Goal: Task Accomplishment & Management: Complete application form

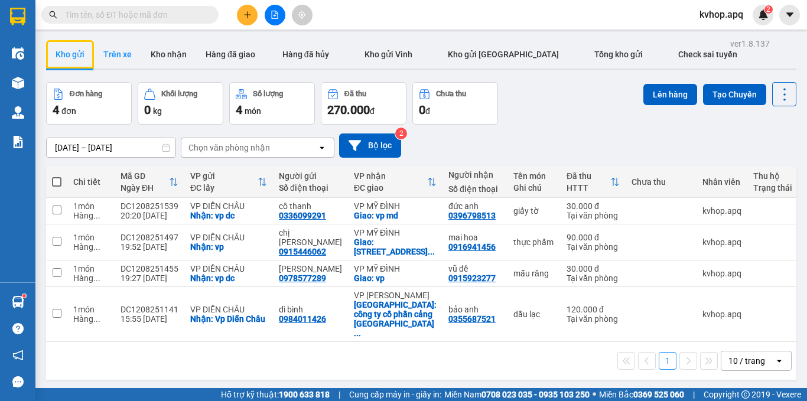
click at [109, 58] on button "Trên xe" at bounding box center [117, 54] width 47 height 28
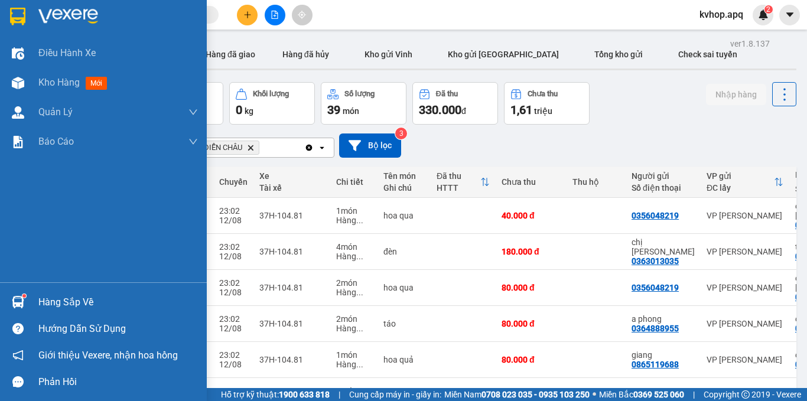
click at [49, 292] on div "Hàng sắp về" at bounding box center [103, 302] width 207 height 27
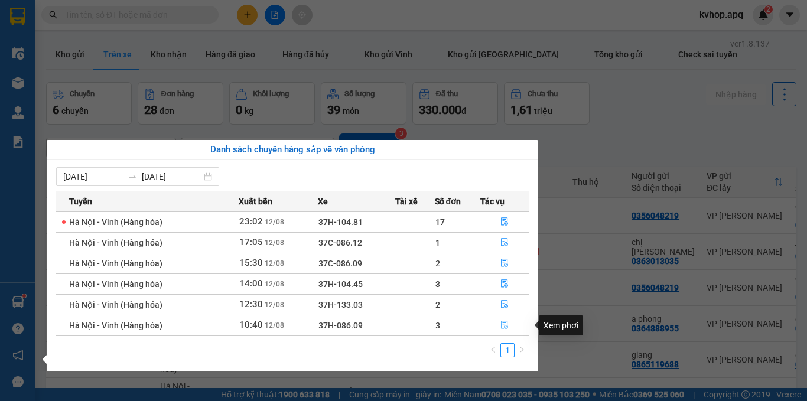
click at [501, 322] on icon "file-done" at bounding box center [504, 325] width 7 height 8
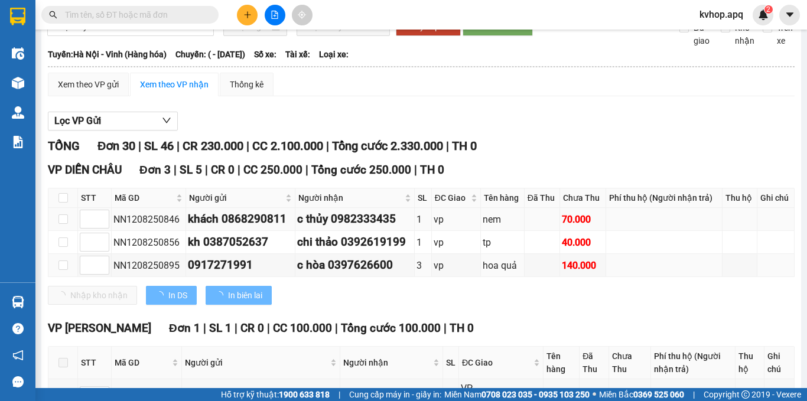
scroll to position [118, 0]
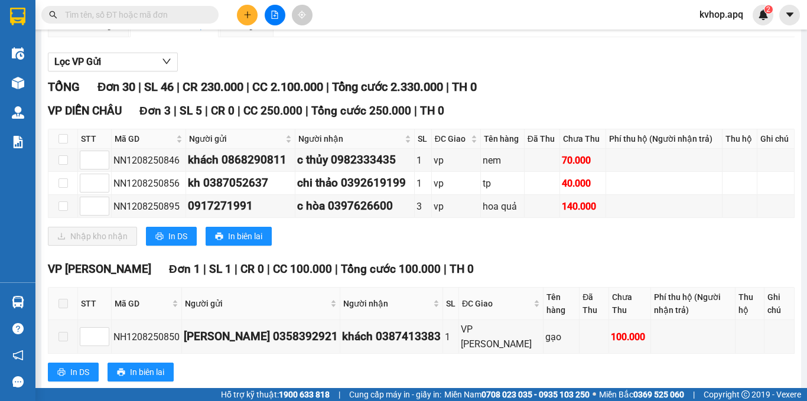
click at [57, 149] on th at bounding box center [63, 138] width 30 height 19
click at [61, 144] on input "checkbox" at bounding box center [62, 138] width 9 height 9
checkbox input "true"
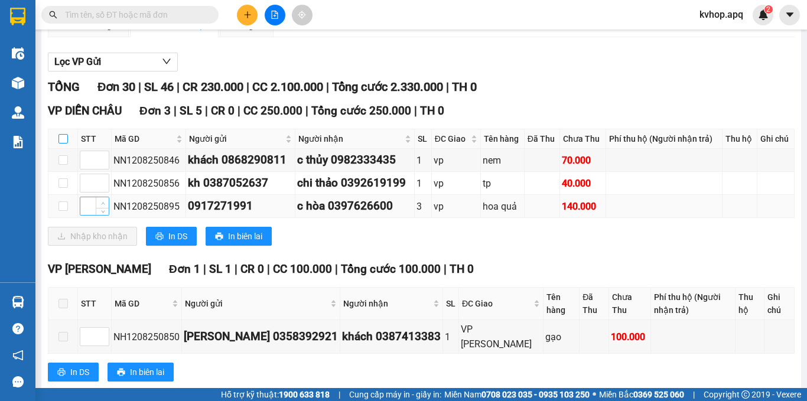
checkbox input "true"
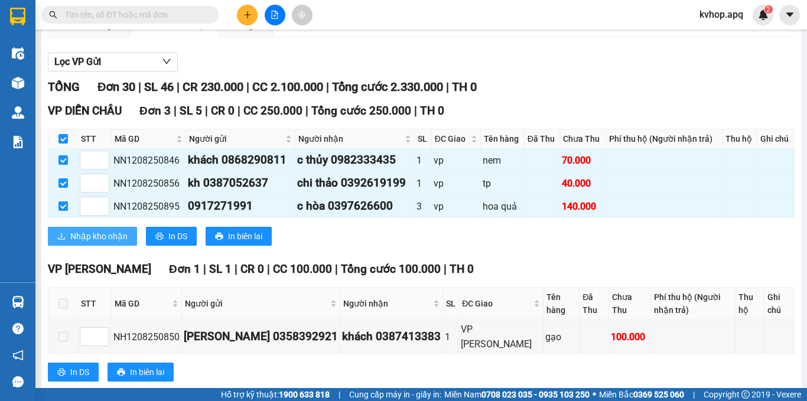
click at [123, 243] on span "Nhập kho nhận" at bounding box center [98, 236] width 57 height 13
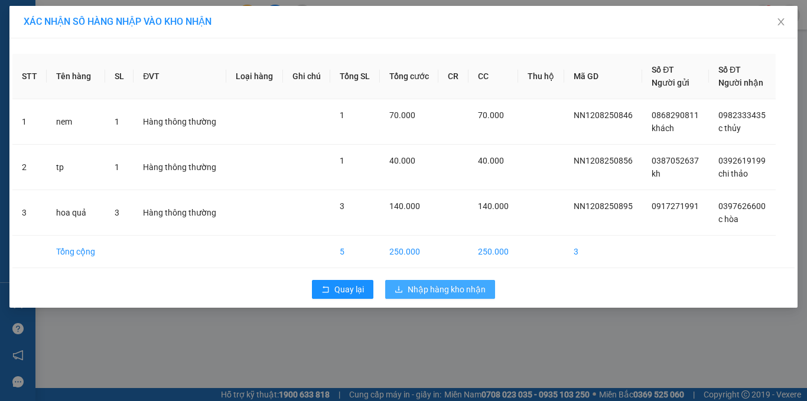
click at [410, 293] on span "Nhập hàng kho nhận" at bounding box center [447, 289] width 78 height 13
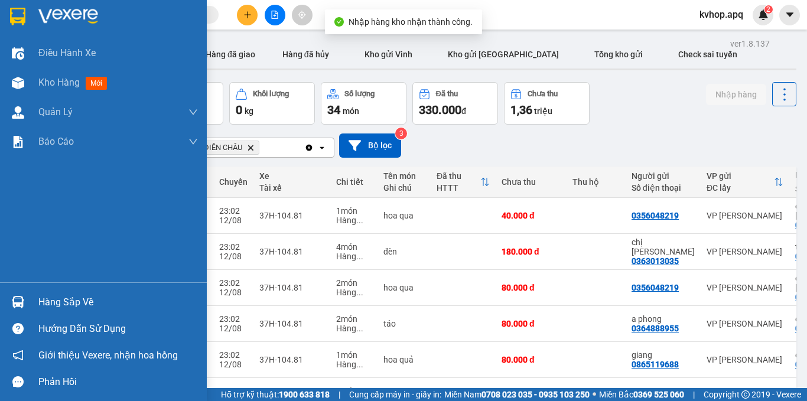
drag, startPoint x: 32, startPoint y: 298, endPoint x: 47, endPoint y: 297, distance: 14.8
click at [33, 297] on div "Hàng sắp về" at bounding box center [103, 302] width 207 height 27
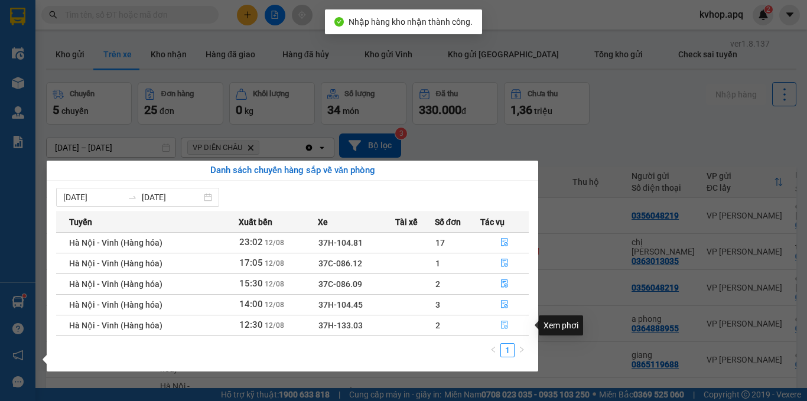
click at [504, 325] on icon "file-done" at bounding box center [504, 325] width 8 height 8
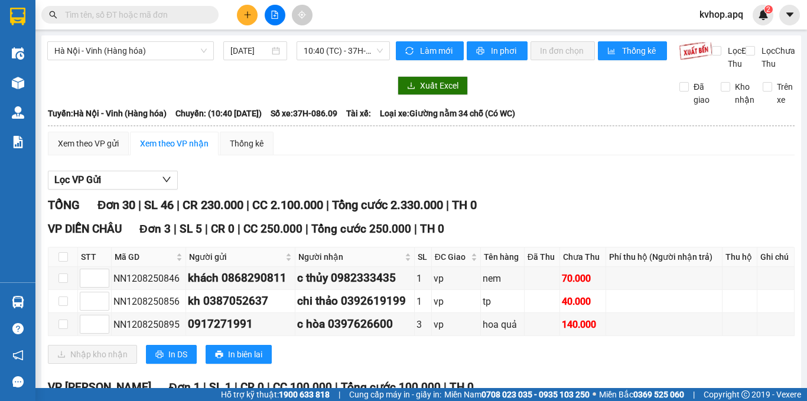
scroll to position [118, 0]
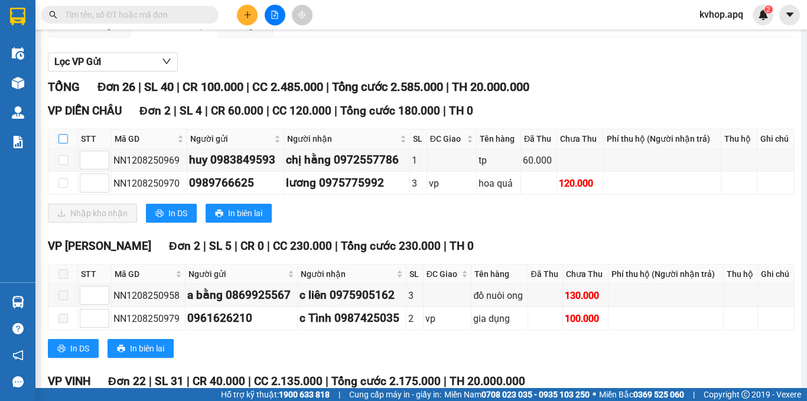
click at [64, 144] on input "checkbox" at bounding box center [62, 138] width 9 height 9
checkbox input "true"
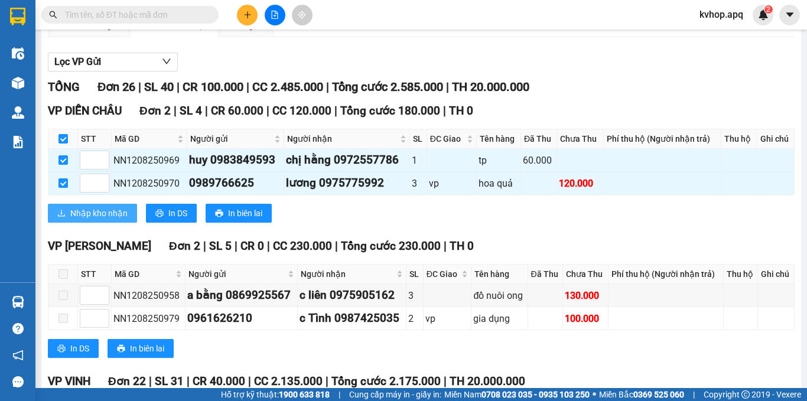
click at [106, 220] on span "Nhập kho nhận" at bounding box center [98, 213] width 57 height 13
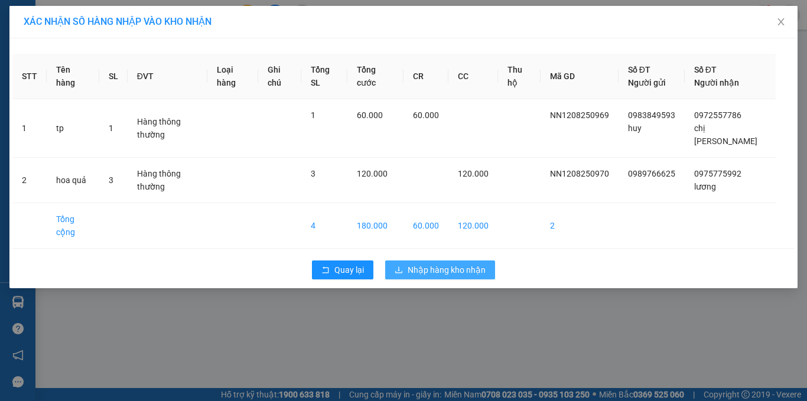
click at [411, 263] on span "Nhập hàng kho nhận" at bounding box center [447, 269] width 78 height 13
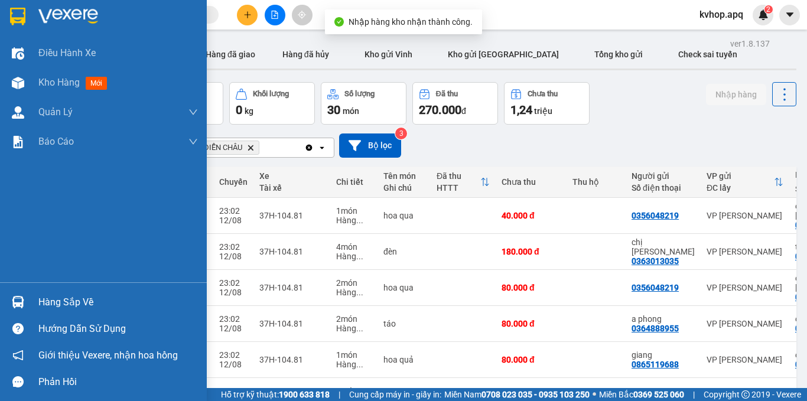
click at [34, 302] on div "Hàng sắp về" at bounding box center [103, 302] width 207 height 27
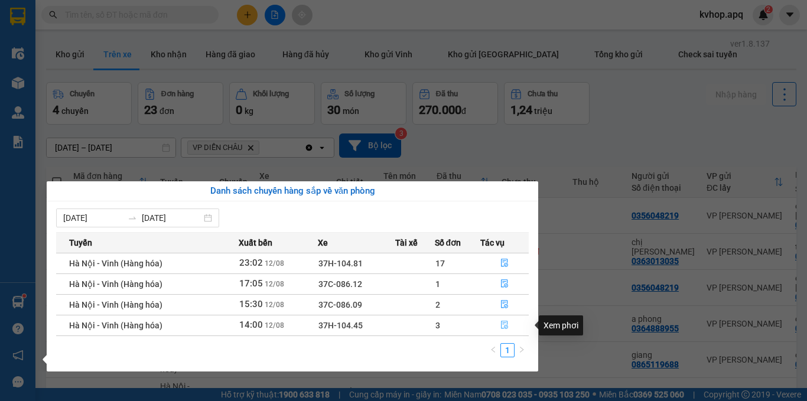
click at [504, 329] on icon "file-done" at bounding box center [504, 325] width 8 height 8
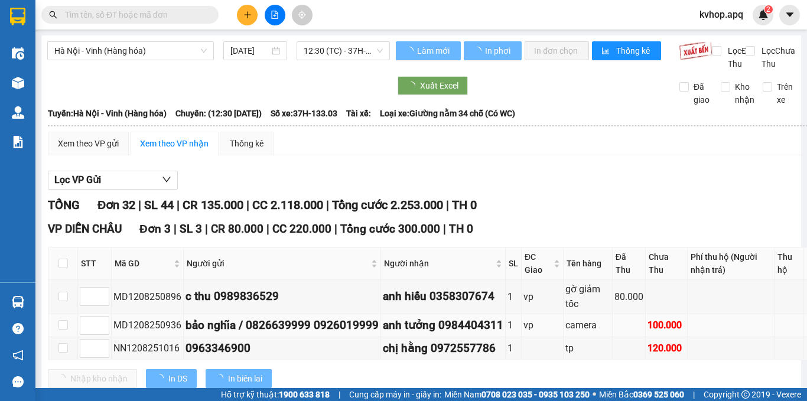
scroll to position [118, 0]
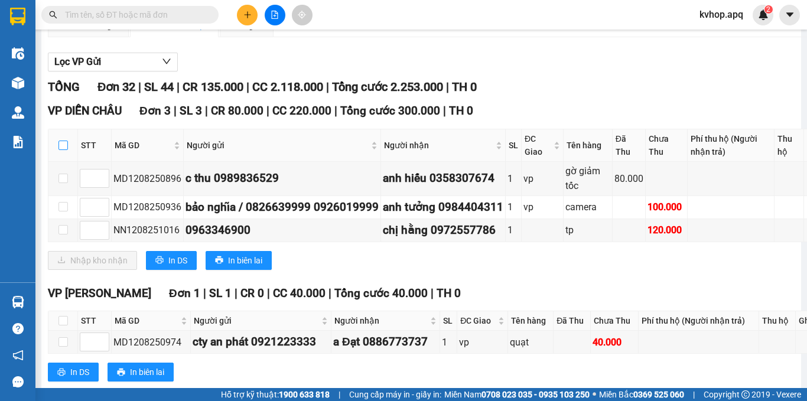
click at [63, 150] on input "checkbox" at bounding box center [62, 145] width 9 height 9
checkbox input "true"
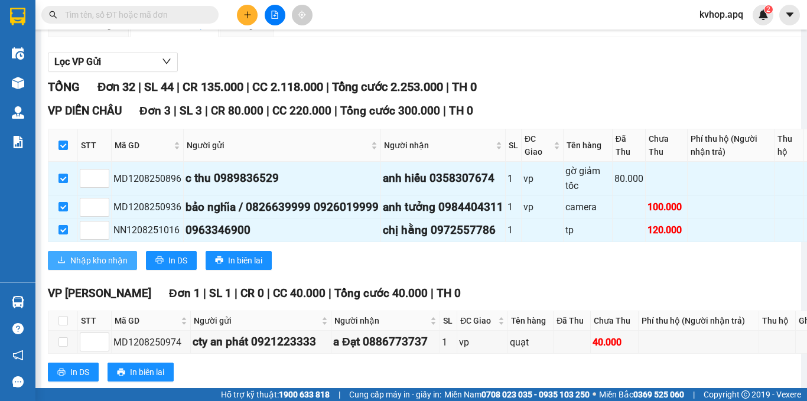
click at [108, 267] on span "Nhập kho nhận" at bounding box center [98, 260] width 57 height 13
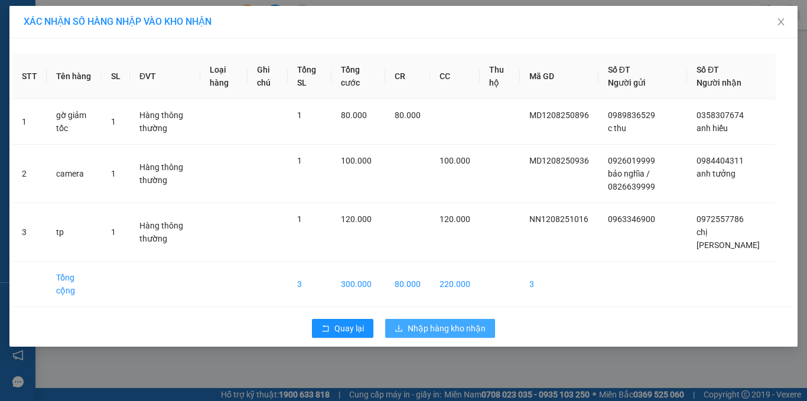
click at [478, 322] on span "Nhập hàng kho nhận" at bounding box center [447, 328] width 78 height 13
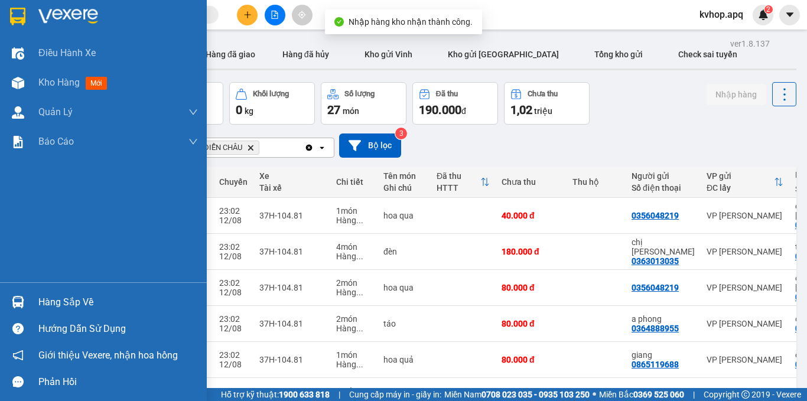
drag, startPoint x: 56, startPoint y: 310, endPoint x: 64, endPoint y: 310, distance: 8.9
click at [56, 310] on div "Hàng sắp về" at bounding box center [117, 303] width 159 height 18
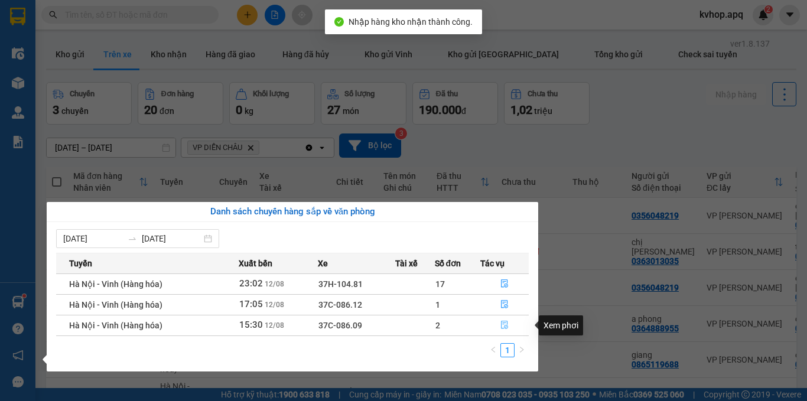
click at [505, 323] on icon "file-done" at bounding box center [504, 325] width 8 height 8
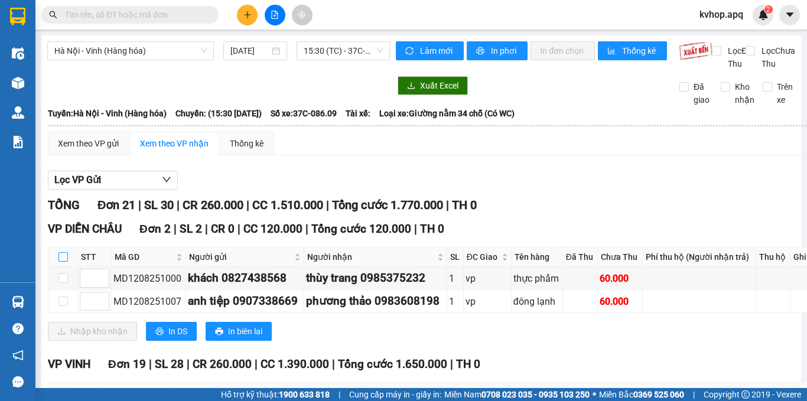
drag, startPoint x: 71, startPoint y: 256, endPoint x: 66, endPoint y: 278, distance: 21.9
click at [68, 276] on div "VP DIỄN CHÂU Đơn 2 | SL 2 | CR 0 | CC 120.000 | Tổng cước 120.000 | TH 0 STT Mã…" at bounding box center [437, 284] width 779 height 129
click at [61, 263] on label at bounding box center [62, 256] width 9 height 13
click at [61, 262] on input "checkbox" at bounding box center [62, 256] width 9 height 9
checkbox input "true"
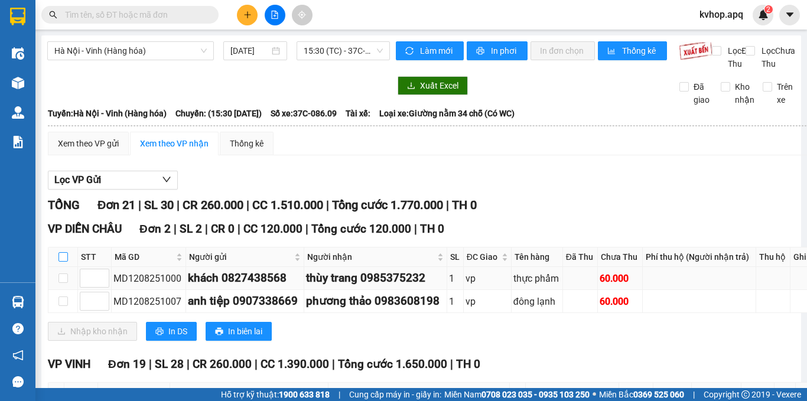
checkbox input "true"
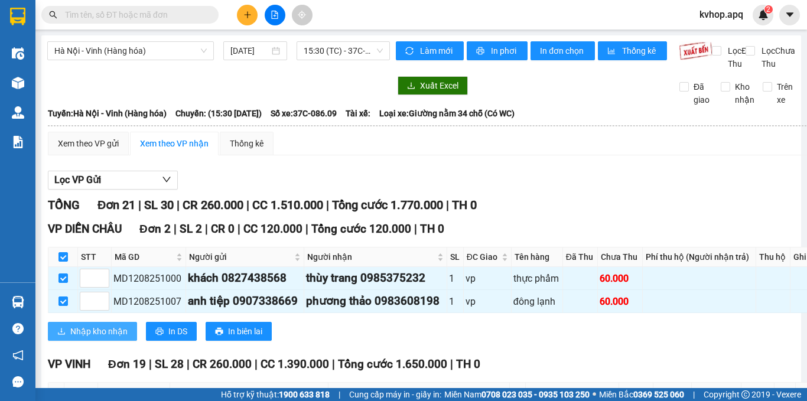
click at [93, 338] on span "Nhập kho nhận" at bounding box center [98, 331] width 57 height 13
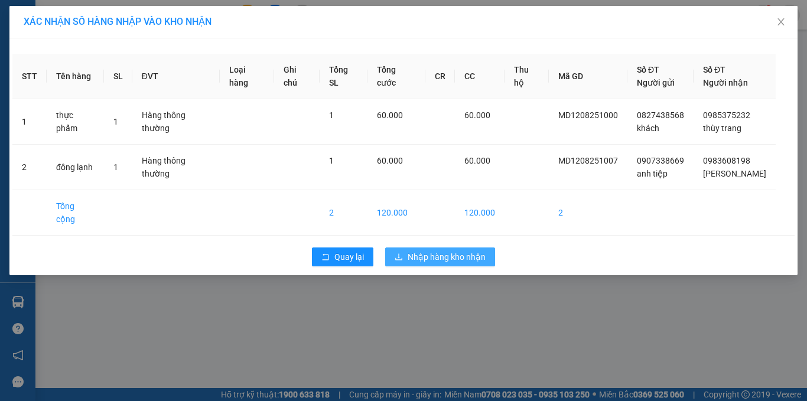
click at [461, 252] on button "Nhập hàng kho nhận" at bounding box center [440, 256] width 110 height 19
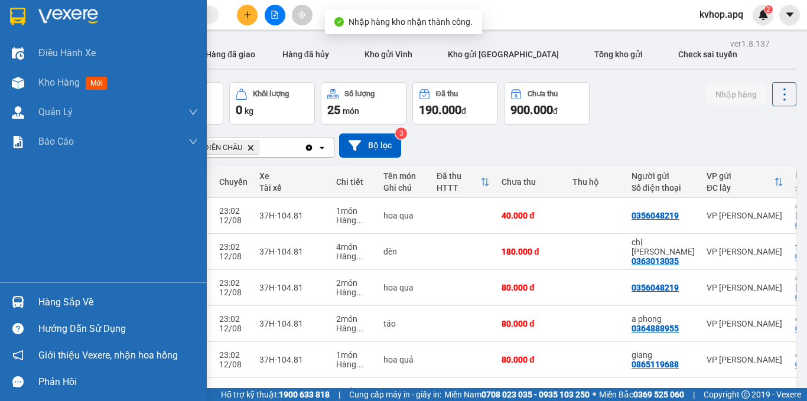
click at [35, 299] on div "Hàng sắp về" at bounding box center [103, 302] width 207 height 27
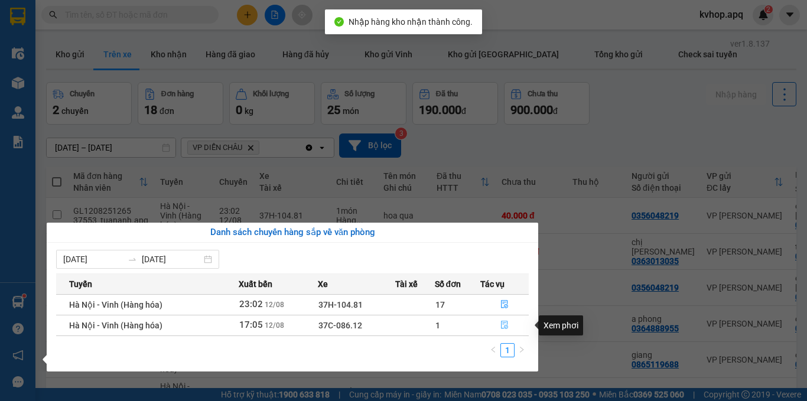
click at [502, 324] on icon "file-done" at bounding box center [504, 325] width 8 height 8
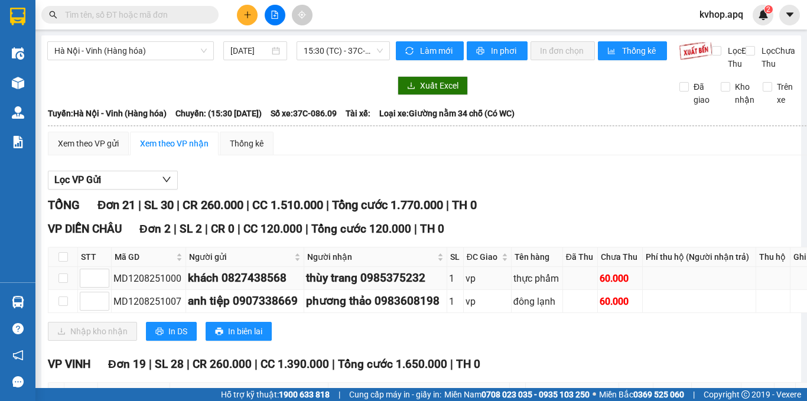
scroll to position [118, 0]
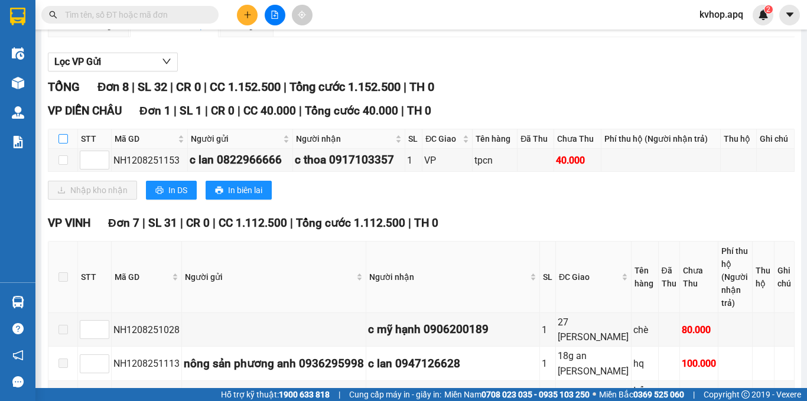
click at [61, 145] on label at bounding box center [62, 138] width 9 height 13
click at [61, 144] on input "checkbox" at bounding box center [62, 138] width 9 height 9
checkbox input "true"
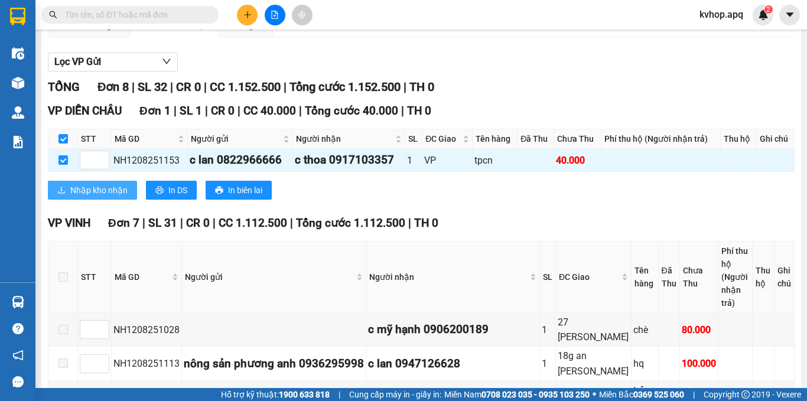
click at [88, 197] on span "Nhập kho nhận" at bounding box center [98, 190] width 57 height 13
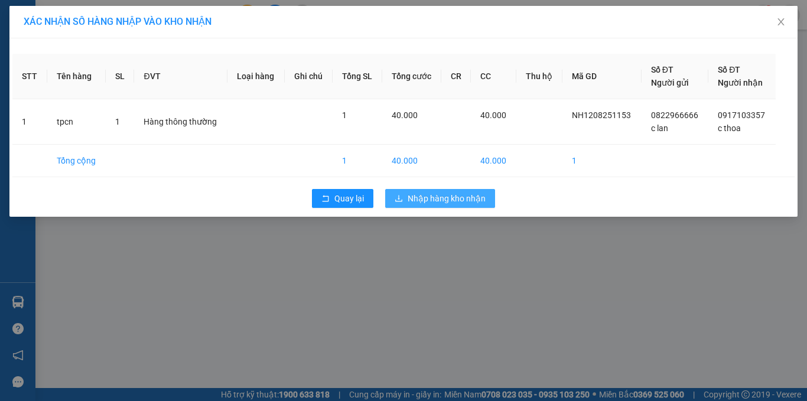
click at [468, 198] on span "Nhập hàng kho nhận" at bounding box center [447, 198] width 78 height 13
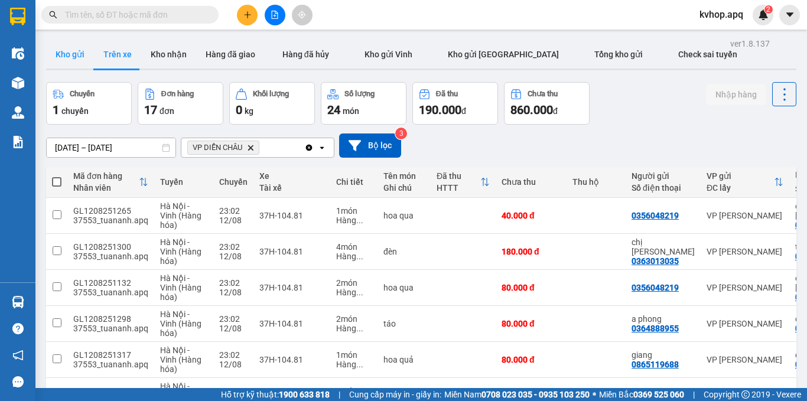
click at [77, 56] on button "Kho gửi" at bounding box center [70, 54] width 48 height 28
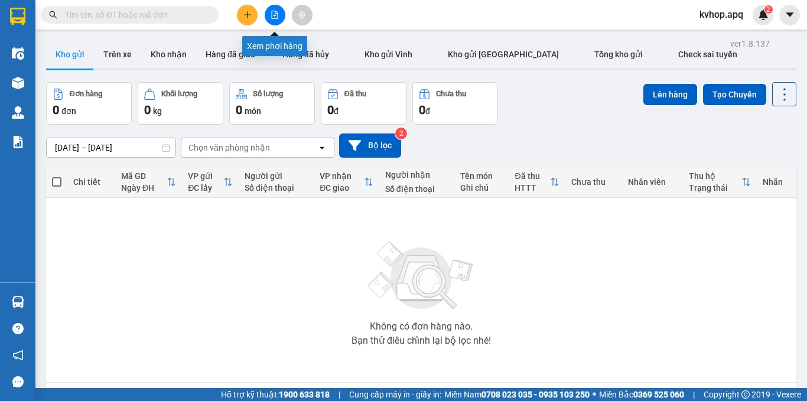
click at [267, 19] on button at bounding box center [275, 15] width 21 height 21
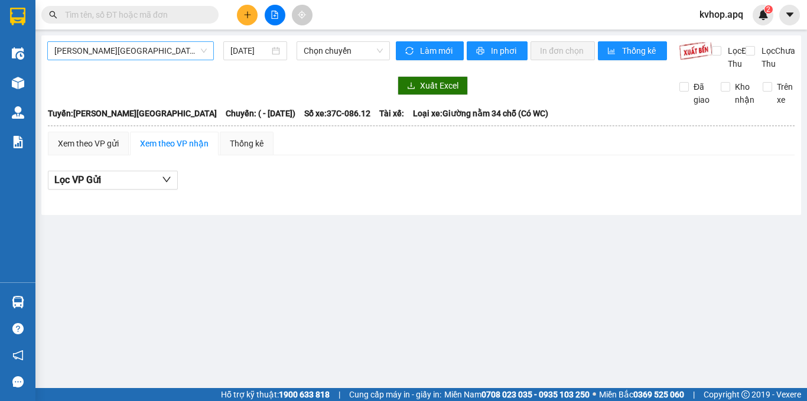
click at [138, 53] on span "[PERSON_NAME][GEOGRAPHIC_DATA]" at bounding box center [130, 51] width 152 height 18
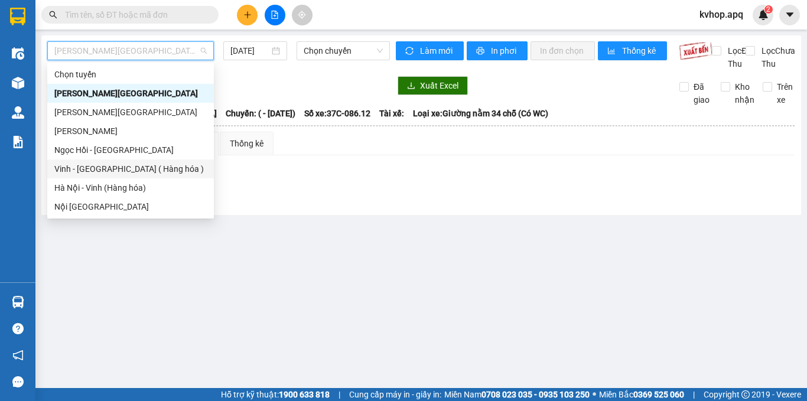
click at [119, 174] on div "Vinh - [GEOGRAPHIC_DATA] ( Hàng hóa )" at bounding box center [130, 168] width 152 height 13
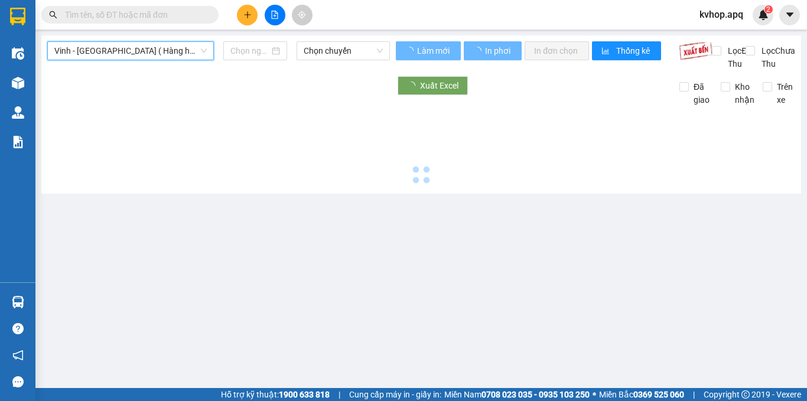
type input "[DATE]"
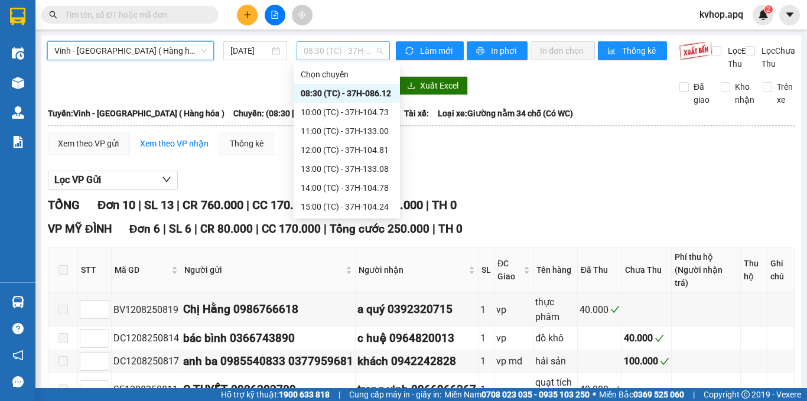
click at [328, 48] on span "08:30 (TC) - 37H-086.12" at bounding box center [343, 51] width 79 height 18
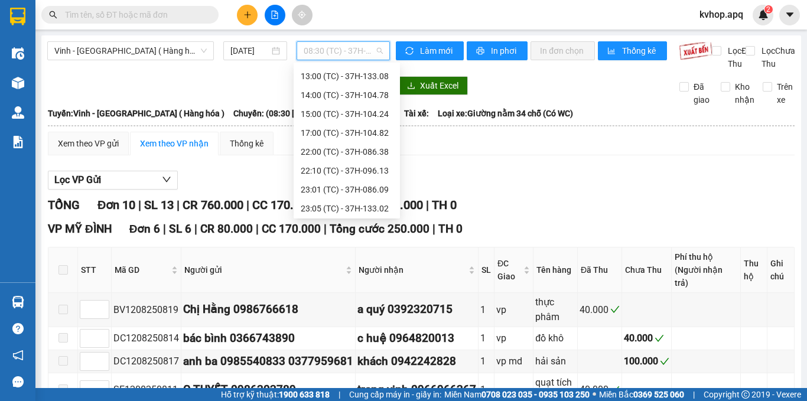
scroll to position [100, 0]
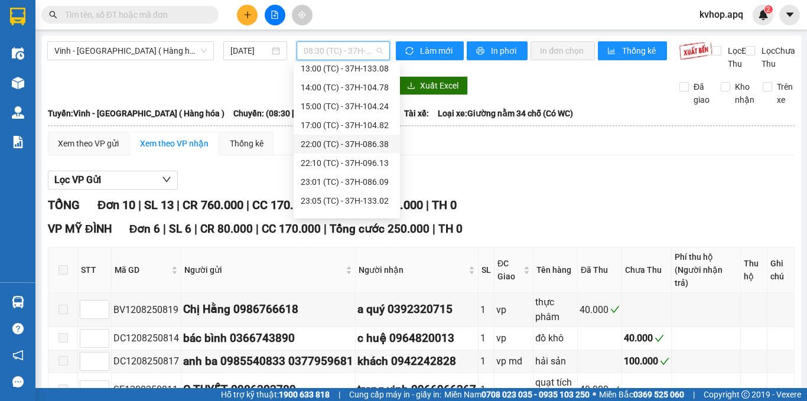
click at [351, 146] on div "22:00 (TC) - 37H-086.38" at bounding box center [347, 144] width 92 height 13
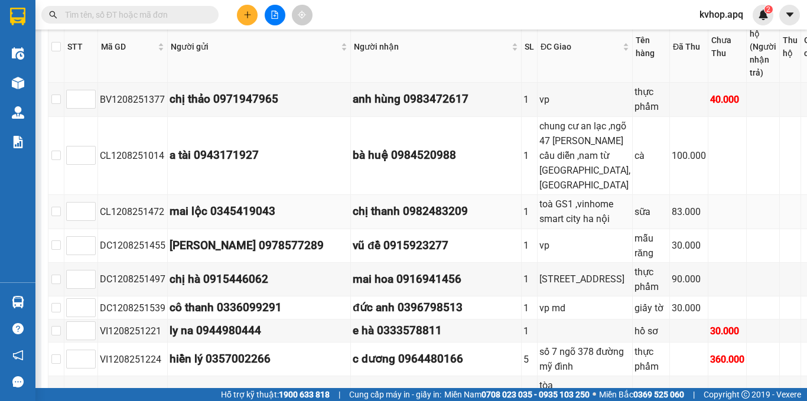
scroll to position [295, 0]
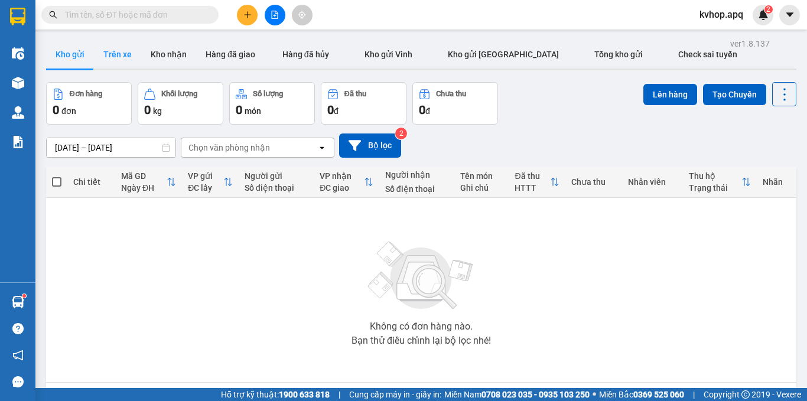
click at [129, 65] on button "Trên xe" at bounding box center [117, 54] width 47 height 28
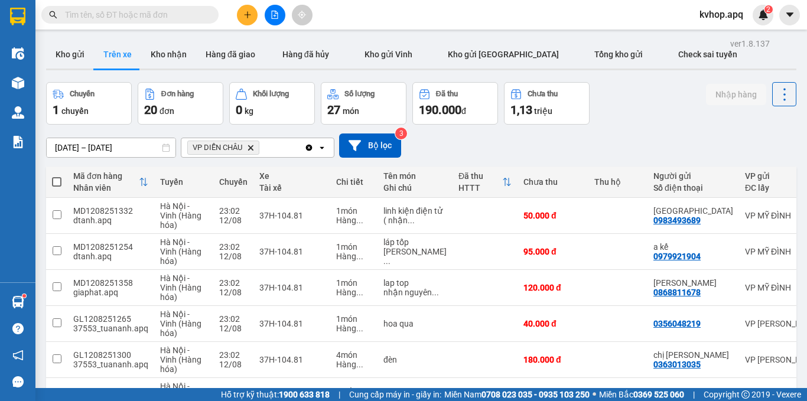
drag, startPoint x: 48, startPoint y: 53, endPoint x: 279, endPoint y: 28, distance: 232.3
click at [67, 51] on button "Kho gửi" at bounding box center [70, 54] width 48 height 28
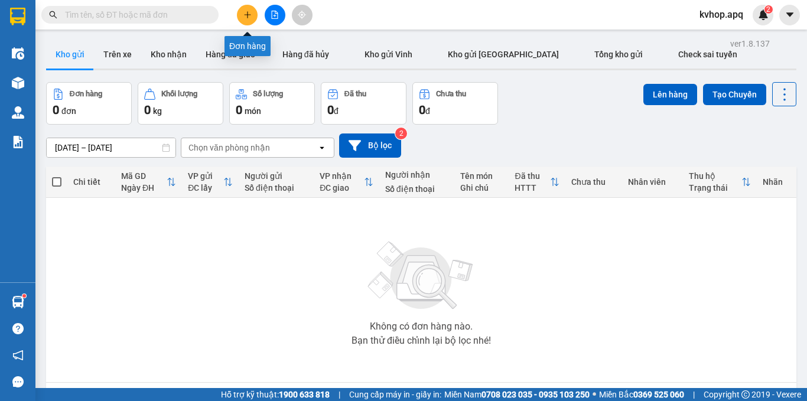
click at [249, 14] on icon "plus" at bounding box center [247, 15] width 8 height 8
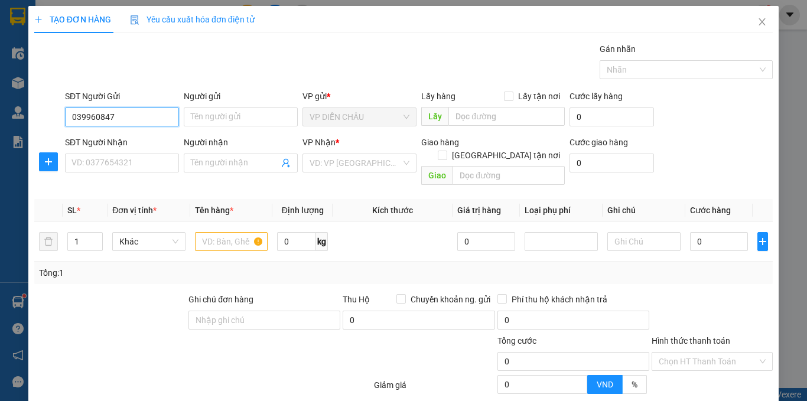
type input "0399608474"
drag, startPoint x: 136, startPoint y: 144, endPoint x: 131, endPoint y: 161, distance: 18.3
click at [135, 145] on div "0399608474 - băng tâm" at bounding box center [120, 140] width 99 height 13
type input "băng tâm"
checkbox input "true"
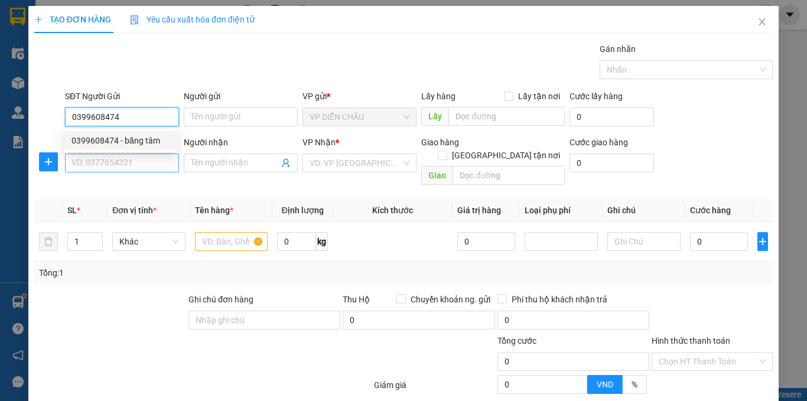
type input "VP Diễn Châu"
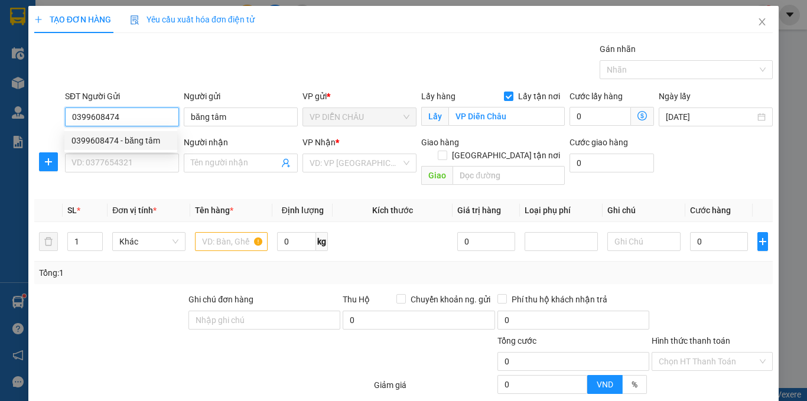
type input "0399608474"
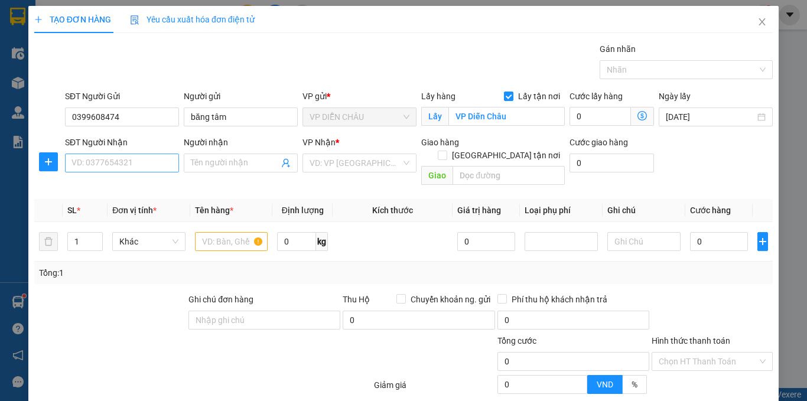
drag, startPoint x: 129, startPoint y: 180, endPoint x: 125, endPoint y: 169, distance: 11.8
click at [129, 181] on div "Transit Pickup Surcharge Ids Transit Deliver Surcharge Ids Transit Deliver Surc…" at bounding box center [403, 265] width 738 height 445
click at [125, 154] on input "SĐT Người Nhận" at bounding box center [122, 163] width 114 height 19
type input "0395843424"
click at [137, 188] on div "0395843424 - [PERSON_NAME]" at bounding box center [129, 186] width 116 height 13
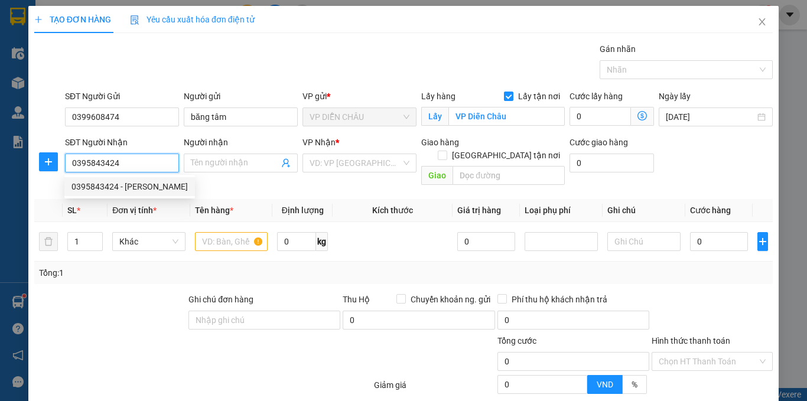
type input "anh lâm"
checkbox input "true"
type input "số nhà [STREET_ADDRESS]"
type input "40.000"
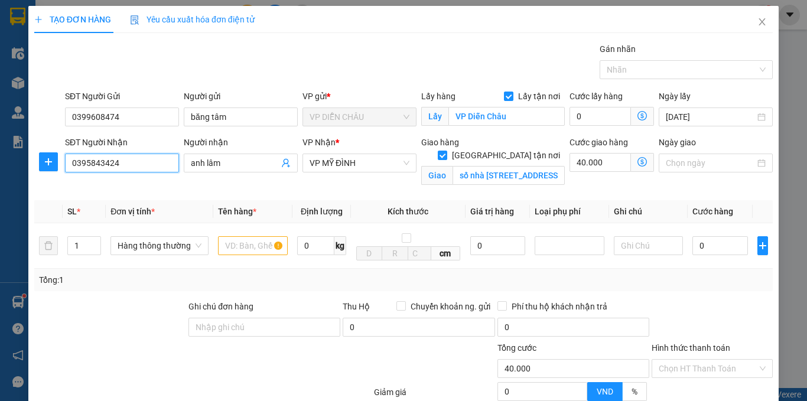
type input "0395843424"
click at [637, 164] on icon "dollar-circle" at bounding box center [641, 161] width 9 height 9
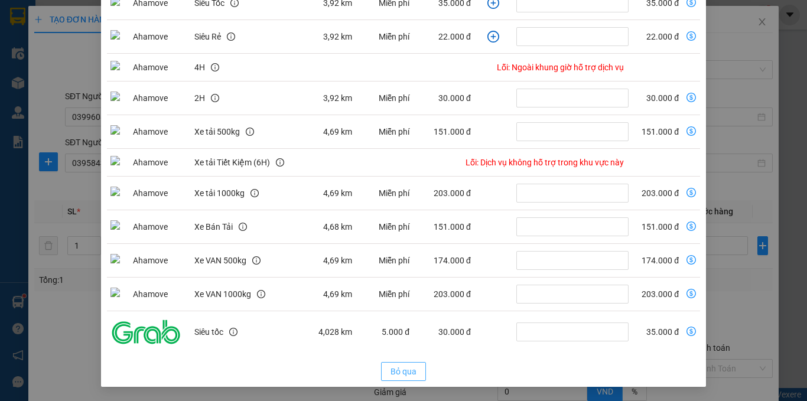
click at [393, 370] on span "Bỏ qua" at bounding box center [403, 371] width 26 height 13
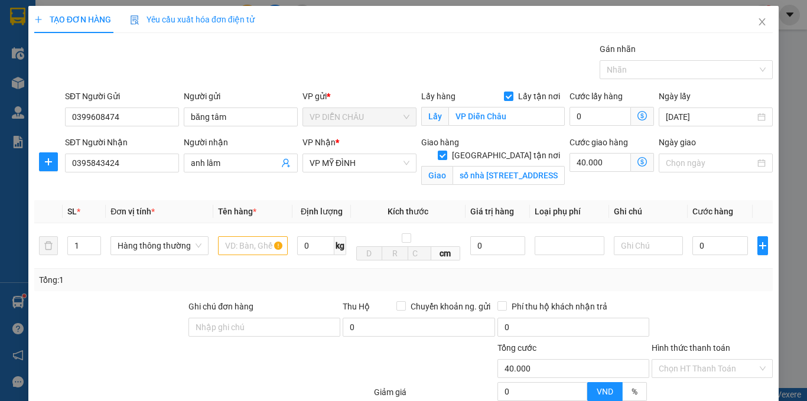
scroll to position [133, 0]
click at [254, 255] on div at bounding box center [253, 246] width 70 height 24
click at [254, 247] on input "text" at bounding box center [253, 245] width 70 height 19
click at [263, 244] on input "ựcẩm ·â··ư·" at bounding box center [253, 245] width 70 height 19
type input "ự"
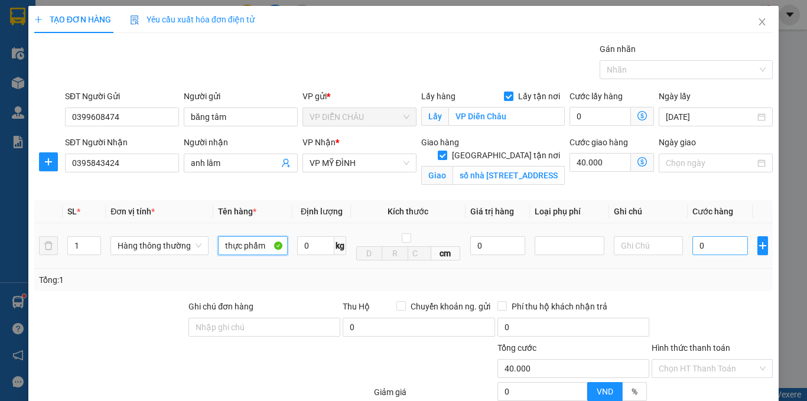
type input "thực phẩm"
click at [692, 247] on input "0" at bounding box center [720, 245] width 56 height 19
type input "4"
type input "40.004"
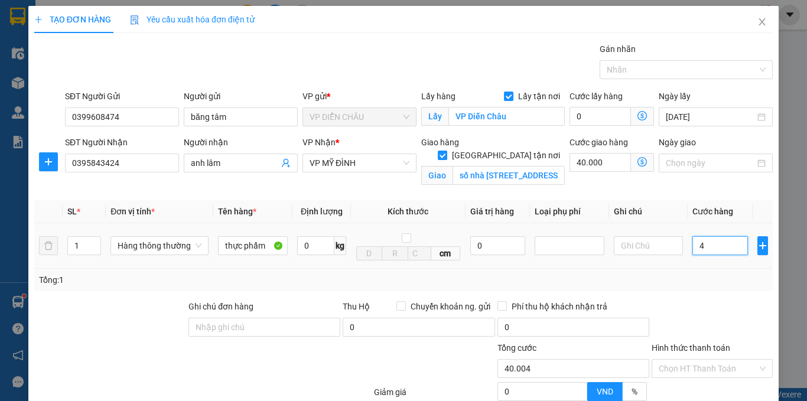
type input "40"
type input "40.040"
type input "400"
type input "40.400"
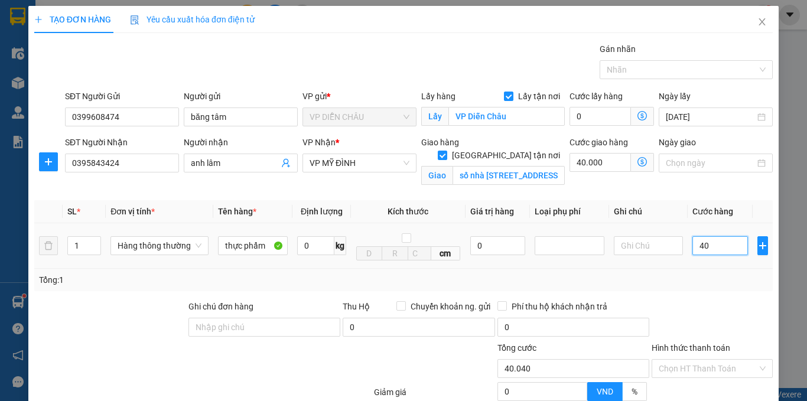
type input "40.400"
type input "4.000"
type input "44.000"
type input "40.000"
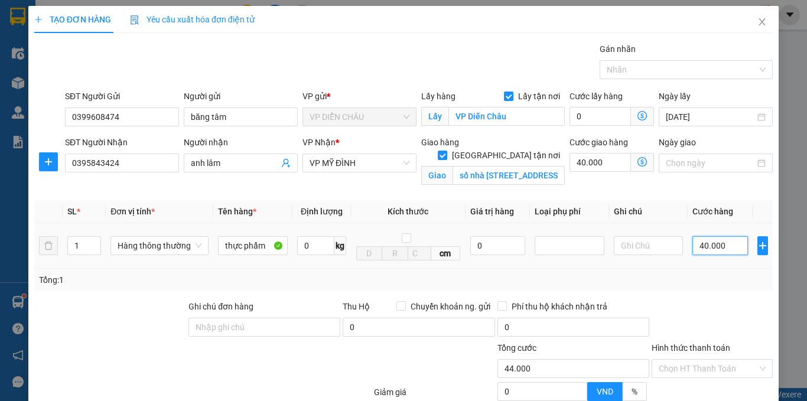
type input "80.000"
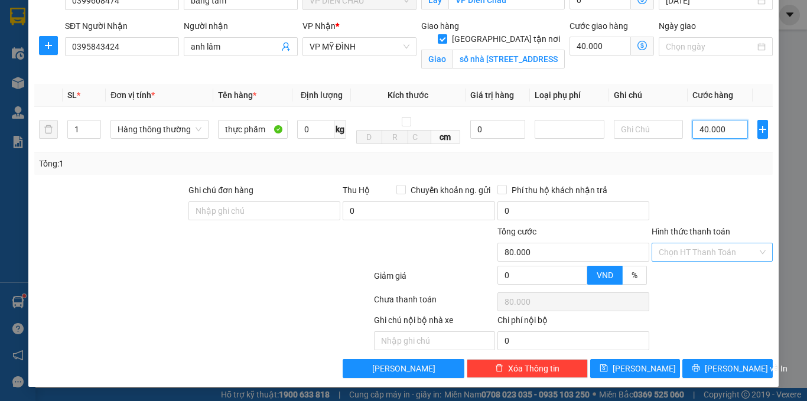
type input "40.000"
drag, startPoint x: 718, startPoint y: 257, endPoint x: 701, endPoint y: 279, distance: 27.8
click at [713, 263] on div "Hình thức thanh toán Chọn HT Thanh Toán" at bounding box center [711, 245] width 121 height 41
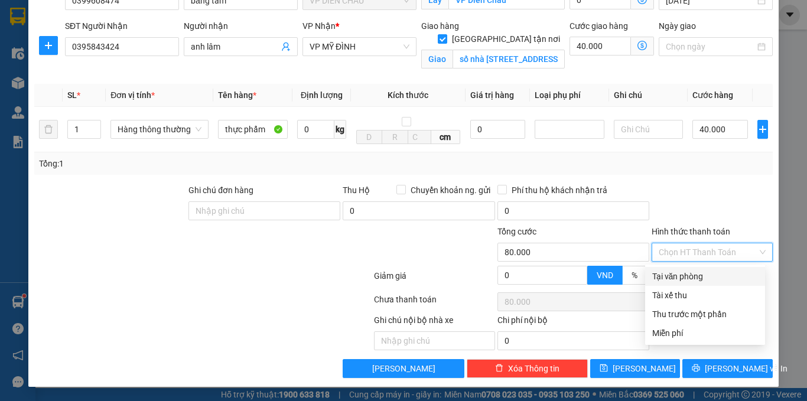
click at [701, 279] on div "Tại văn phòng" at bounding box center [705, 276] width 106 height 13
type input "0"
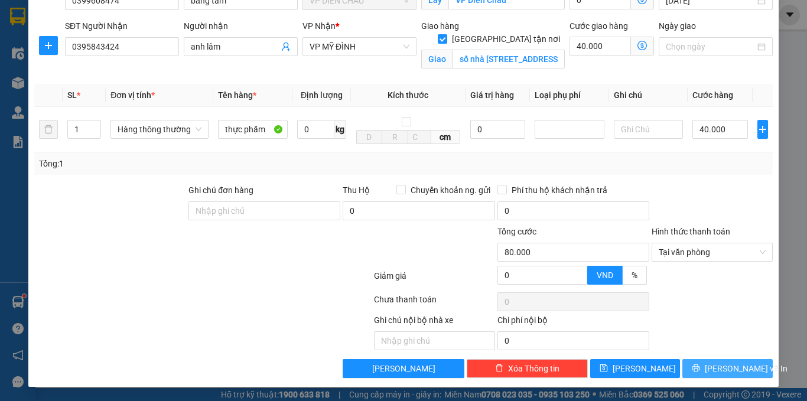
click at [700, 366] on icon "printer" at bounding box center [696, 368] width 8 height 8
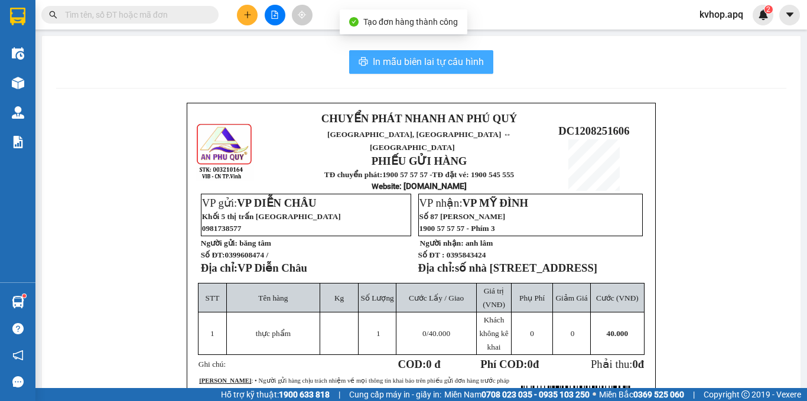
click at [448, 53] on button "In mẫu biên lai tự cấu hình" at bounding box center [421, 62] width 144 height 24
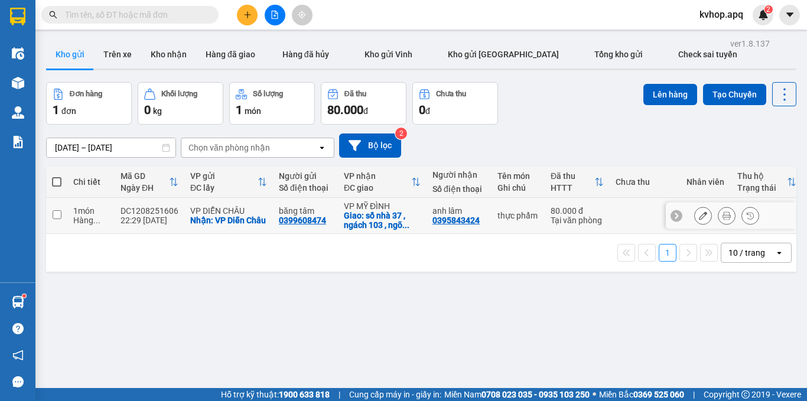
click at [54, 218] on input "checkbox" at bounding box center [57, 214] width 9 height 9
checkbox input "true"
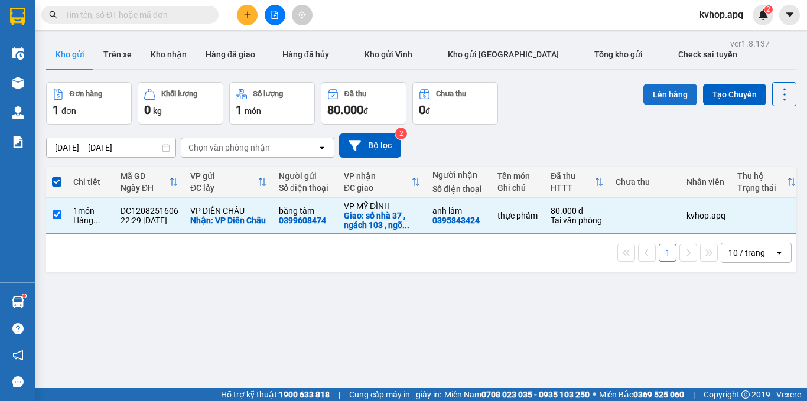
click at [667, 94] on button "Lên hàng" at bounding box center [670, 94] width 54 height 21
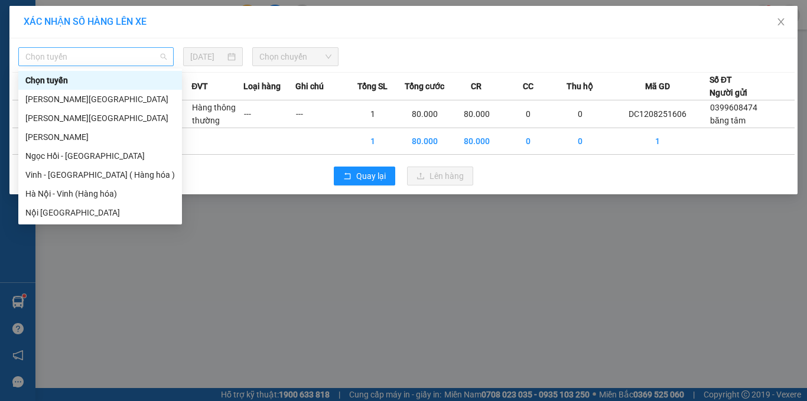
click at [124, 64] on span "Chọn tuyến" at bounding box center [95, 57] width 141 height 18
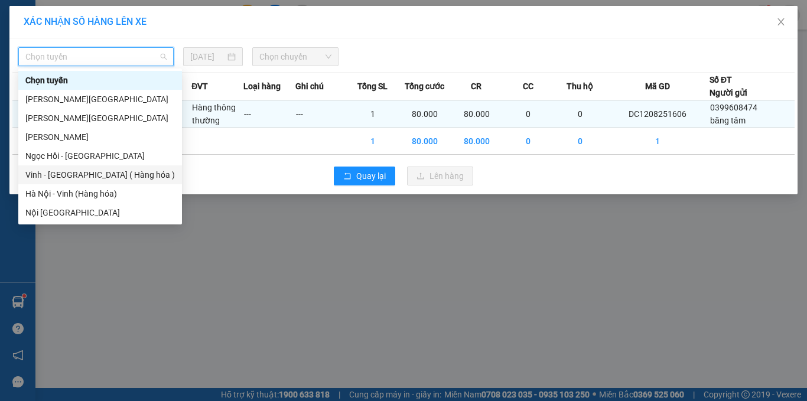
drag, startPoint x: 101, startPoint y: 171, endPoint x: 181, endPoint y: 122, distance: 93.6
click at [101, 168] on div "Vinh - [GEOGRAPHIC_DATA] ( Hàng hóa )" at bounding box center [99, 174] width 149 height 13
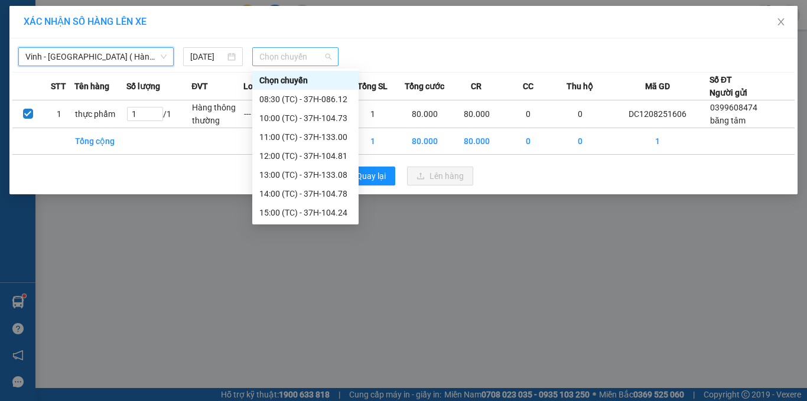
click at [318, 54] on span "Chọn chuyến" at bounding box center [295, 57] width 73 height 18
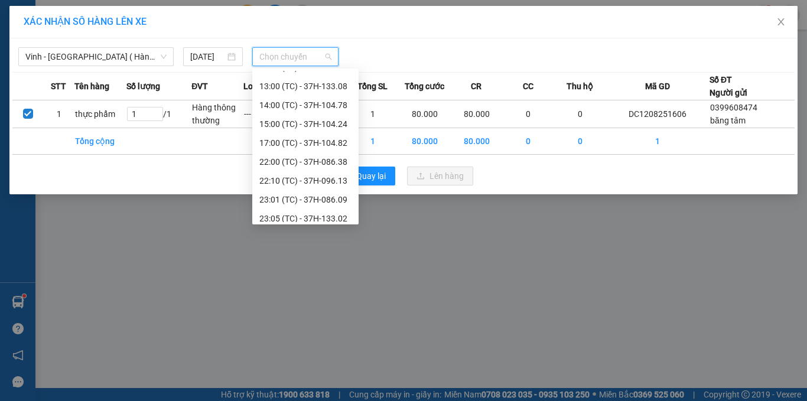
scroll to position [100, 0]
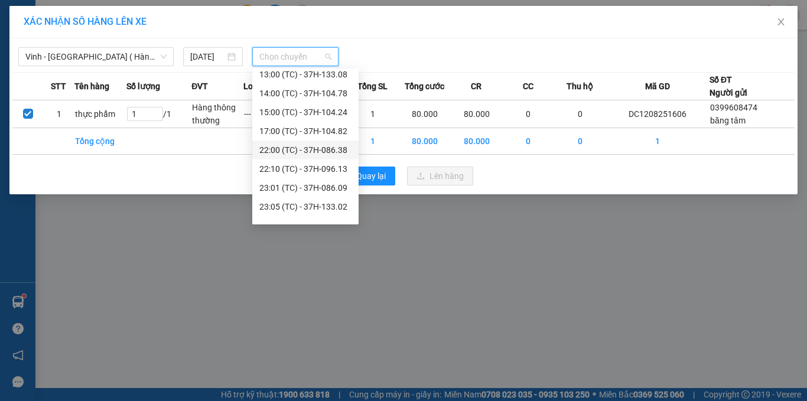
click at [325, 149] on div "22:00 (TC) - 37H-086.38" at bounding box center [305, 150] width 92 height 13
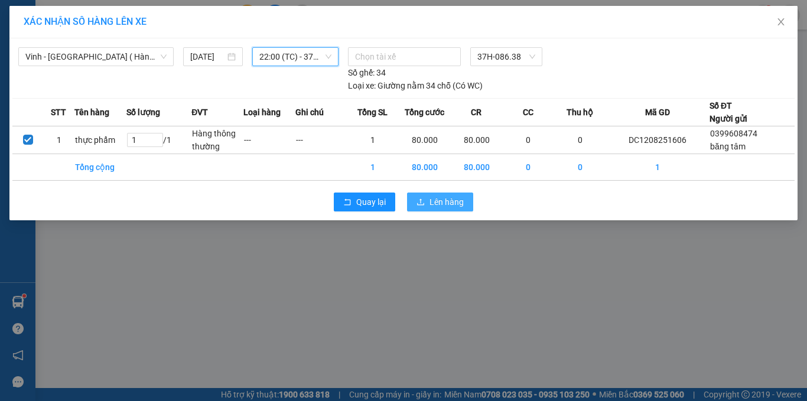
click at [416, 198] on button "Lên hàng" at bounding box center [440, 202] width 66 height 19
